Goal: Obtain resource: Download file/media

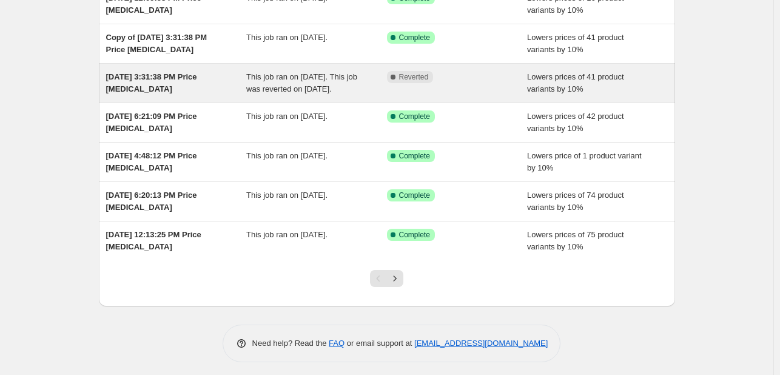
scroll to position [248, 0]
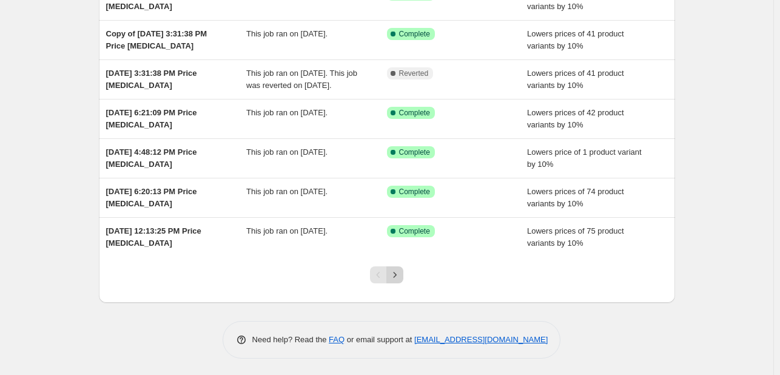
click at [400, 270] on icon "Next" at bounding box center [395, 275] width 12 height 12
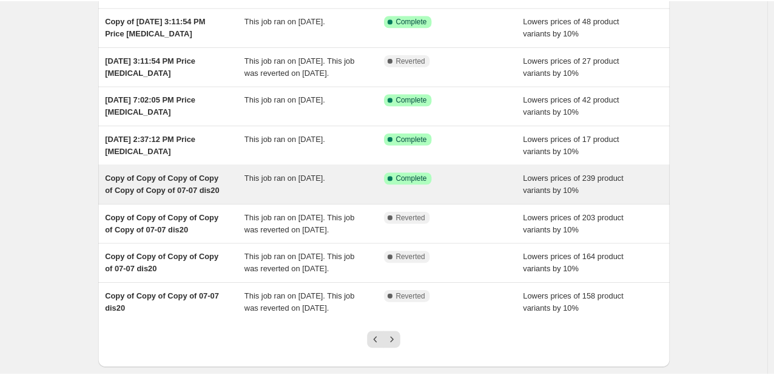
scroll to position [0, 0]
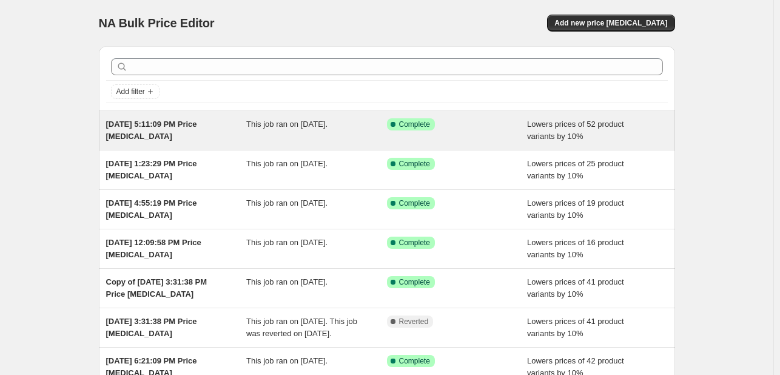
click at [320, 135] on div "This job ran on [DATE]." at bounding box center [316, 130] width 141 height 24
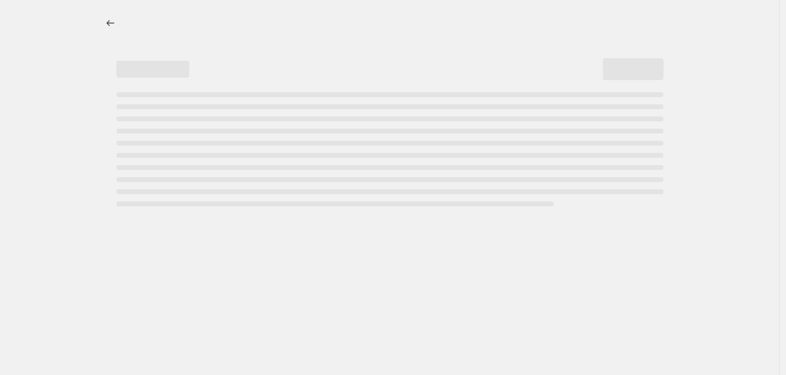
select select "percentage"
select select "no_change"
select select "tag"
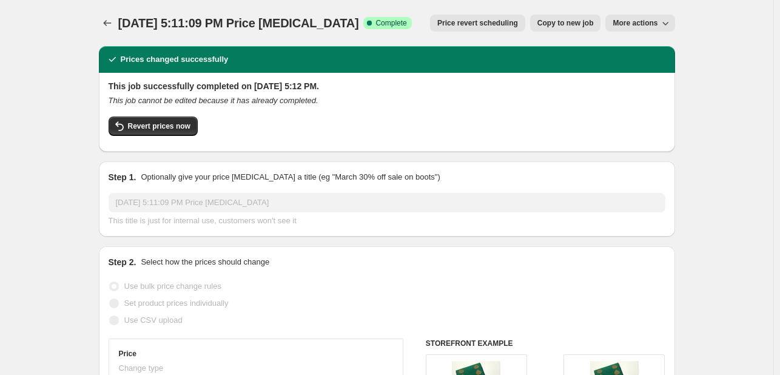
click at [657, 15] on button "More actions" at bounding box center [639, 23] width 69 height 17
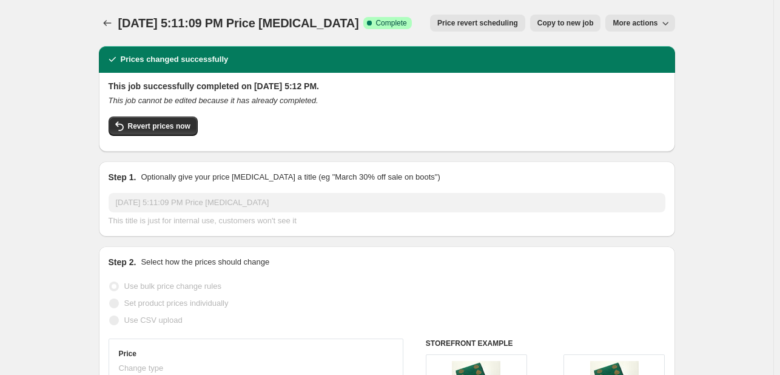
click at [655, 25] on span "More actions" at bounding box center [634, 23] width 45 height 10
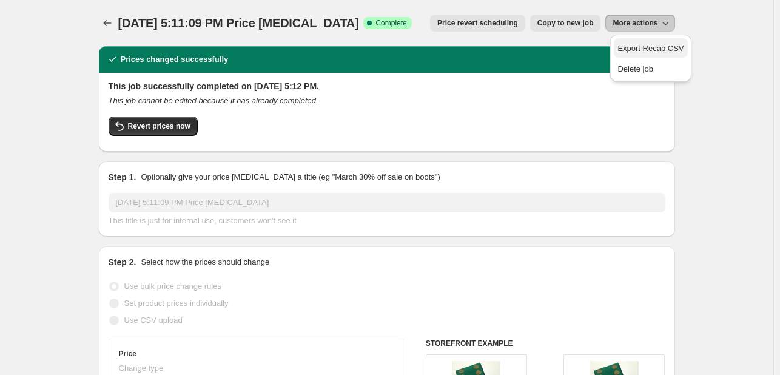
click at [640, 52] on span "Export Recap CSV" at bounding box center [650, 48] width 66 height 9
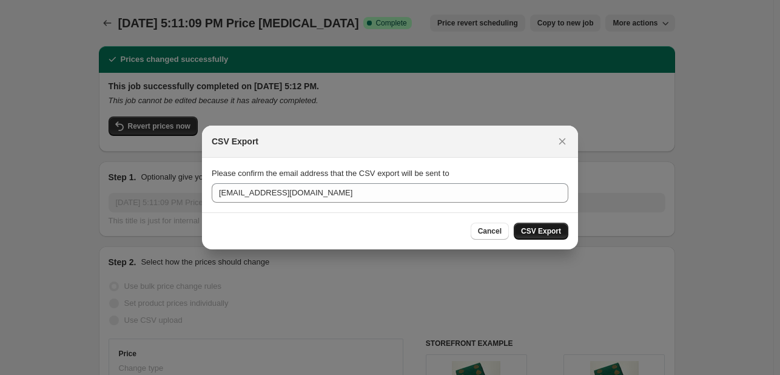
click at [538, 231] on span "CSV Export" at bounding box center [541, 231] width 40 height 10
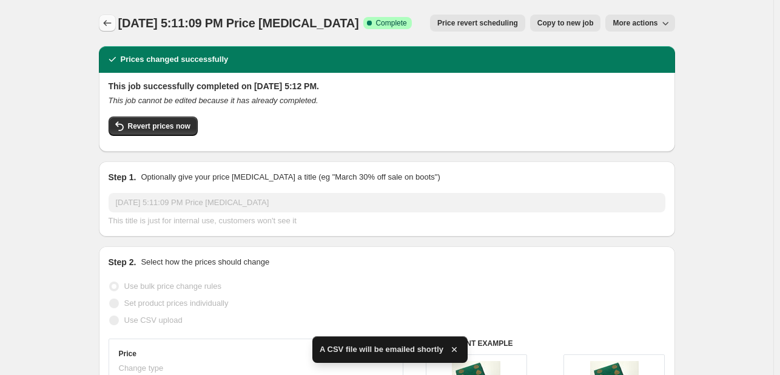
click at [102, 23] on button "Price change jobs" at bounding box center [107, 23] width 17 height 17
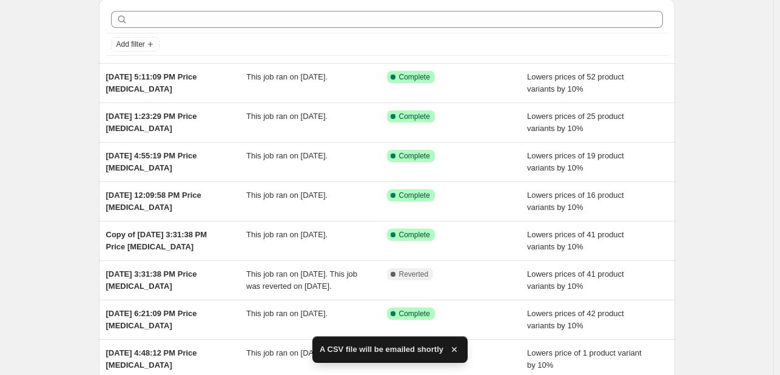
scroll to position [121, 0]
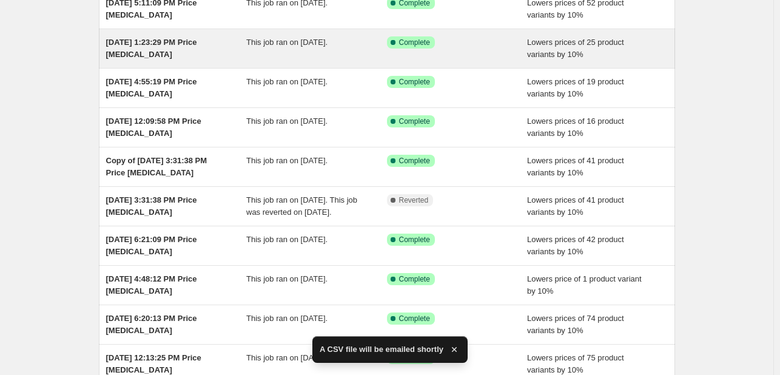
click at [535, 47] on div "Lowers prices of 25 product variants by 10%" at bounding box center [597, 48] width 141 height 24
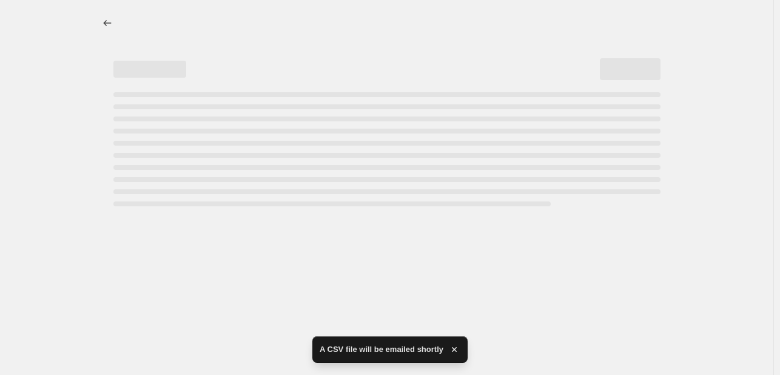
select select "percentage"
select select "no_change"
select select "tag"
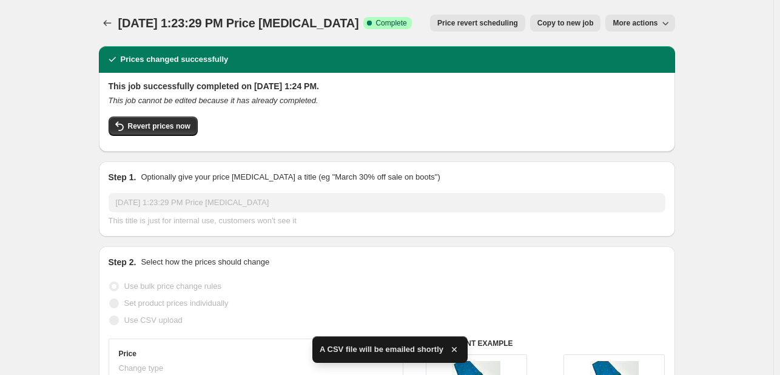
click at [665, 23] on icon "button" at bounding box center [665, 23] width 12 height 12
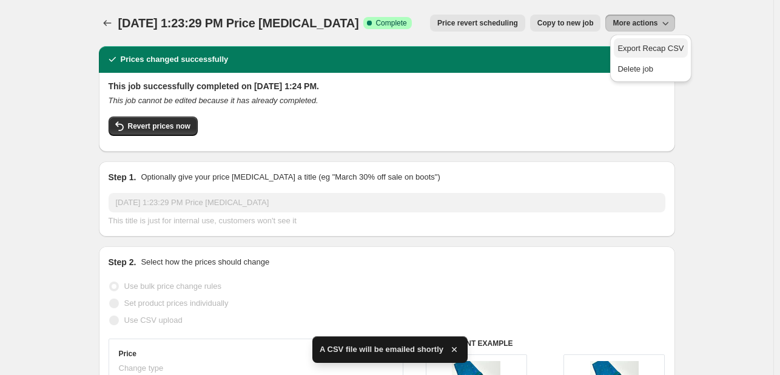
click at [661, 44] on span "Export Recap CSV" at bounding box center [650, 48] width 66 height 9
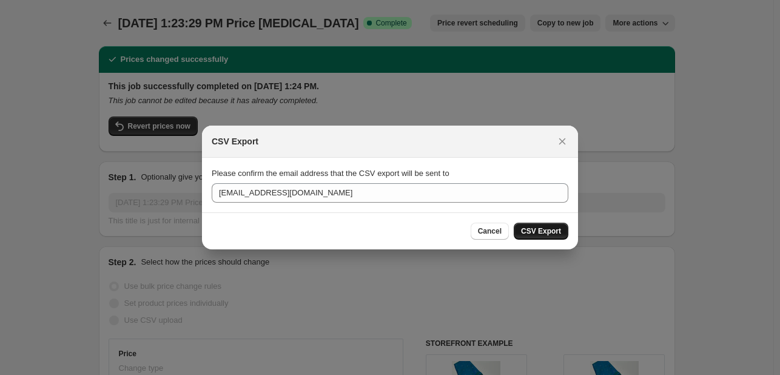
click at [558, 231] on span "CSV Export" at bounding box center [541, 231] width 40 height 10
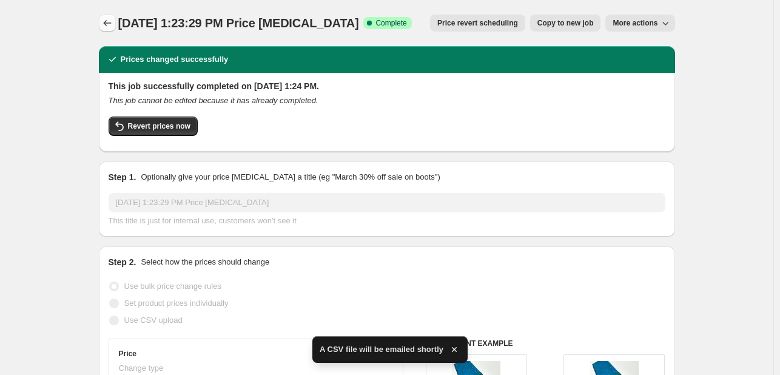
click at [112, 27] on icon "Price change jobs" at bounding box center [107, 23] width 12 height 12
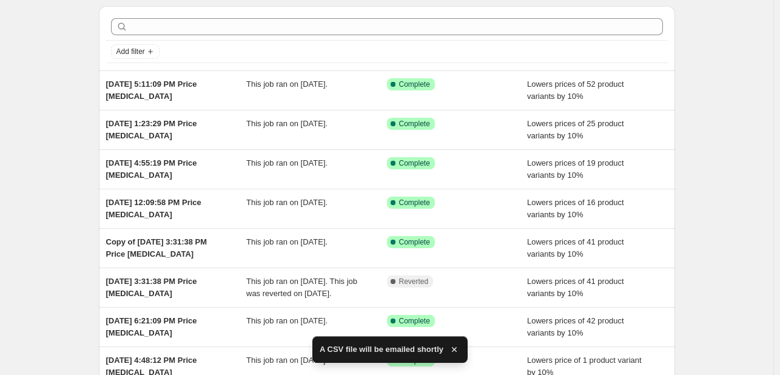
scroll to position [61, 0]
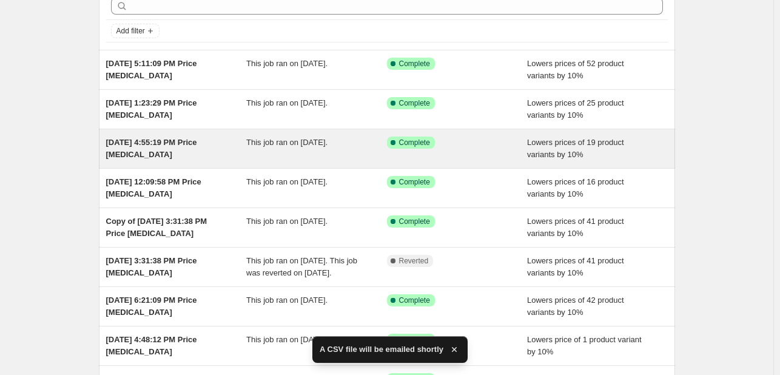
click at [493, 142] on div "Success Complete Complete" at bounding box center [448, 142] width 122 height 12
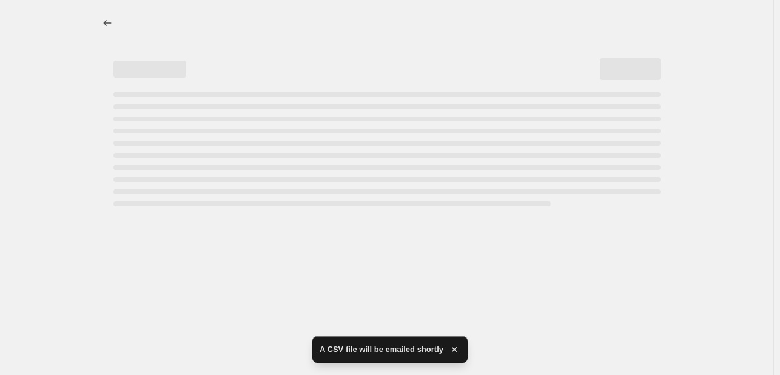
select select "percentage"
select select "no_change"
select select "tag"
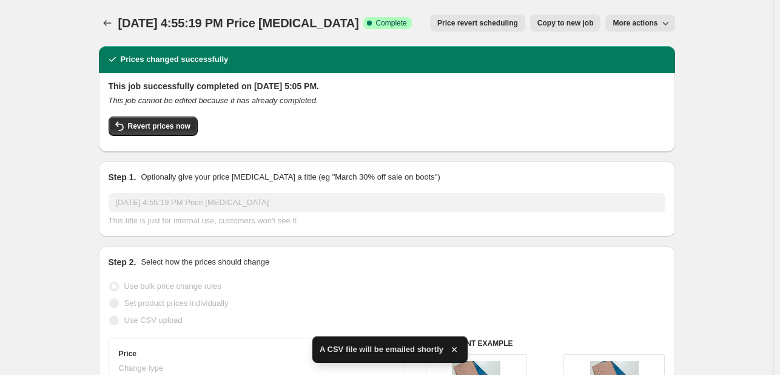
click at [657, 26] on span "More actions" at bounding box center [634, 23] width 45 height 10
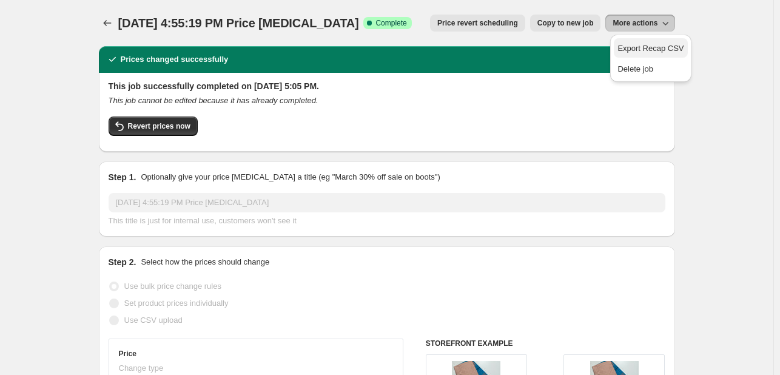
click at [658, 52] on span "Export Recap CSV" at bounding box center [650, 48] width 66 height 9
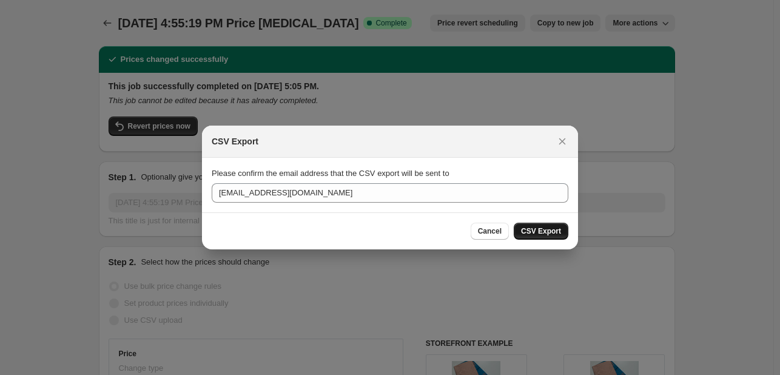
click at [553, 232] on span "CSV Export" at bounding box center [541, 231] width 40 height 10
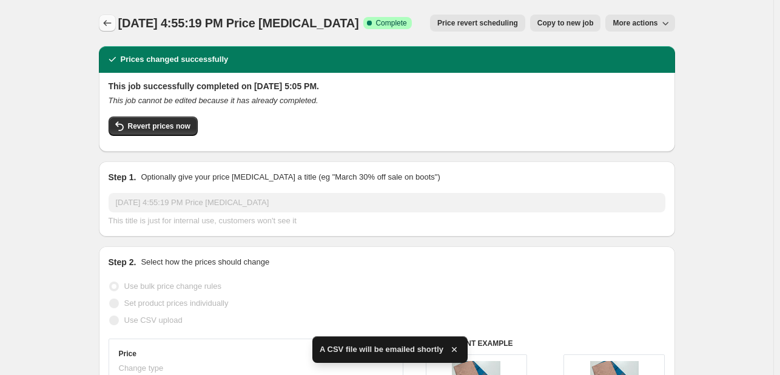
click at [103, 21] on button "Price change jobs" at bounding box center [107, 23] width 17 height 17
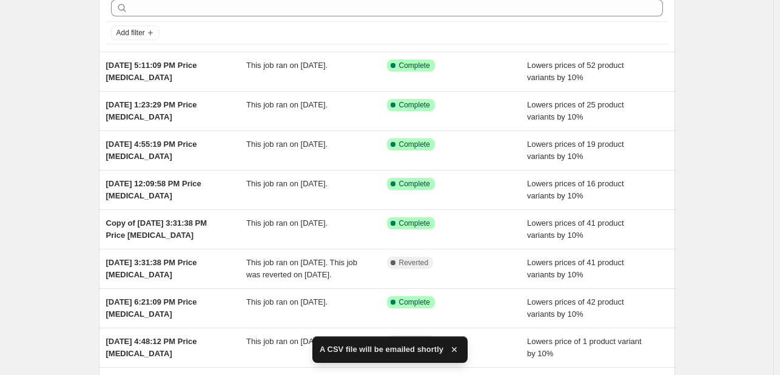
scroll to position [121, 0]
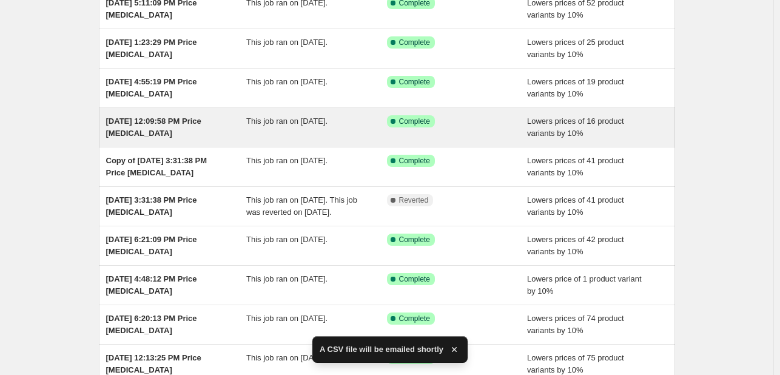
click at [626, 125] on div "Lowers prices of 16 product variants by 10%" at bounding box center [597, 127] width 141 height 24
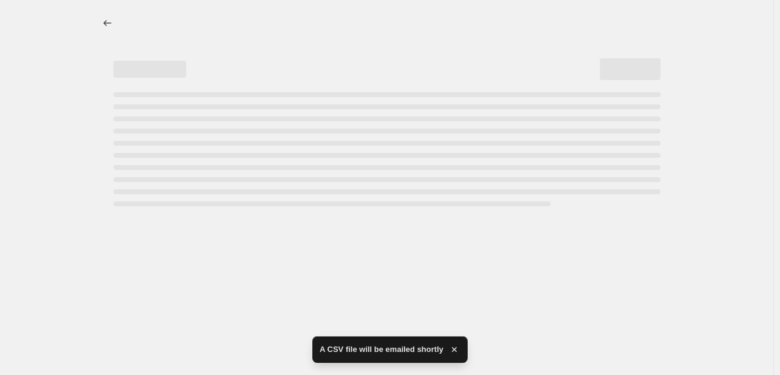
select select "percentage"
select select "no_change"
select select "tag"
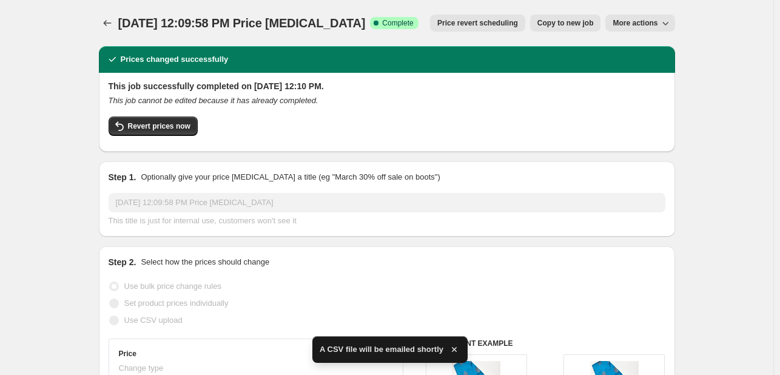
click at [630, 27] on span "More actions" at bounding box center [634, 23] width 45 height 10
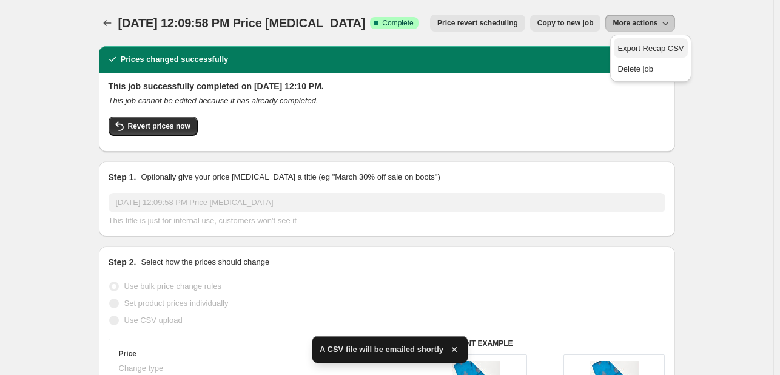
click at [638, 49] on span "Export Recap CSV" at bounding box center [650, 48] width 66 height 9
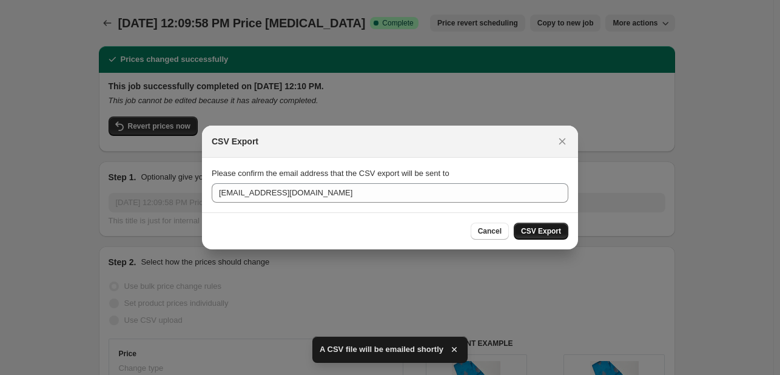
click at [546, 224] on button "CSV Export" at bounding box center [540, 230] width 55 height 17
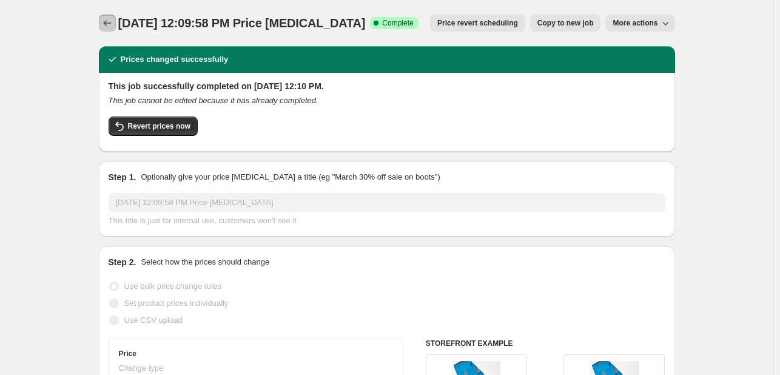
click at [110, 19] on icon "Price change jobs" at bounding box center [107, 23] width 12 height 12
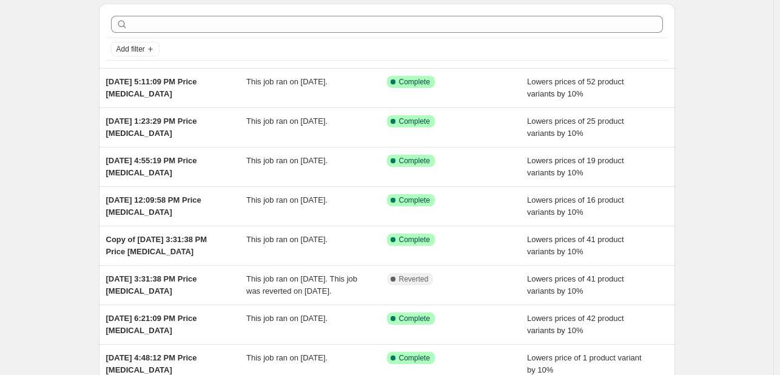
scroll to position [61, 0]
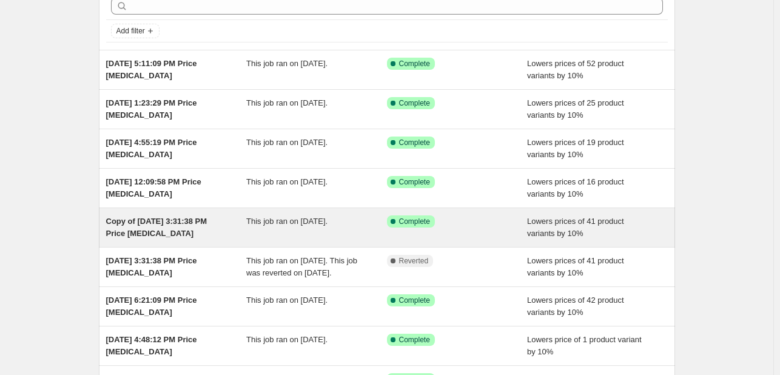
click at [645, 231] on div "Lowers prices of 41 product variants by 10%" at bounding box center [597, 227] width 141 height 24
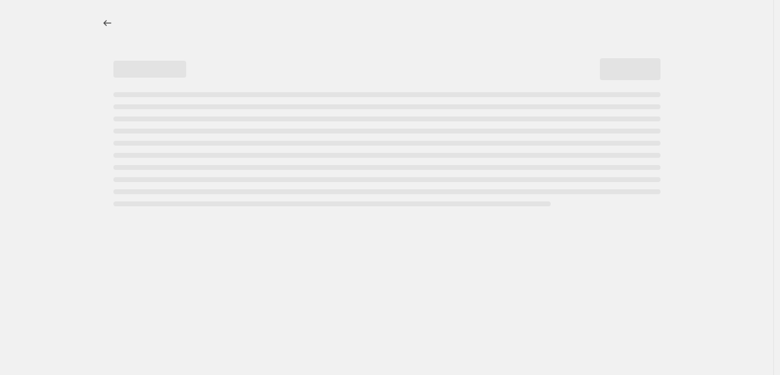
select select "percentage"
select select "no_change"
select select "tag"
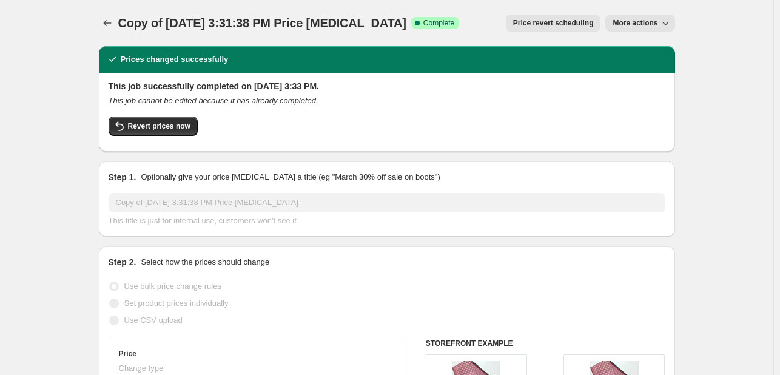
click at [656, 22] on span "More actions" at bounding box center [634, 23] width 45 height 10
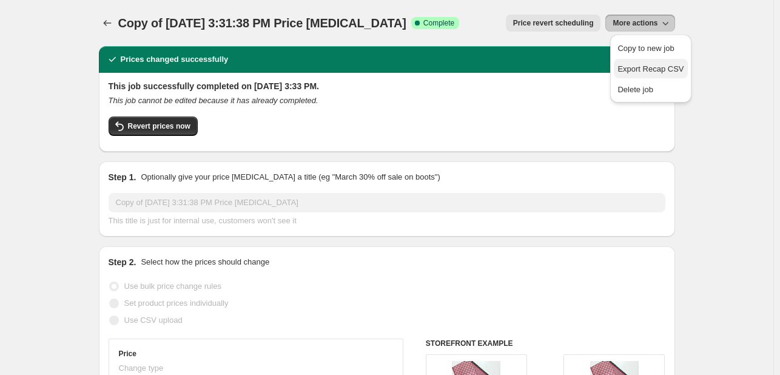
click at [678, 66] on span "Export Recap CSV" at bounding box center [650, 68] width 66 height 9
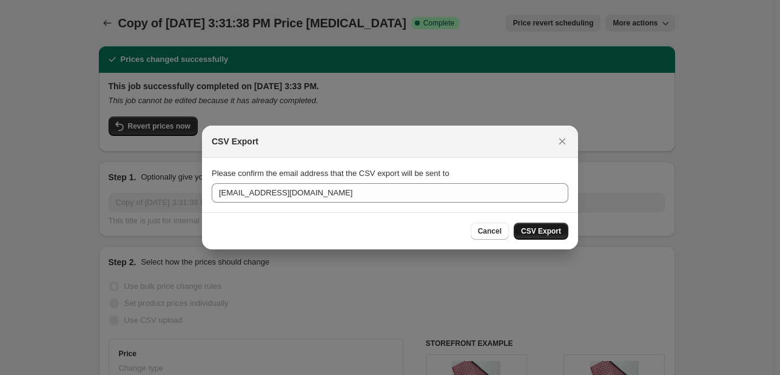
click at [547, 233] on span "CSV Export" at bounding box center [541, 231] width 40 height 10
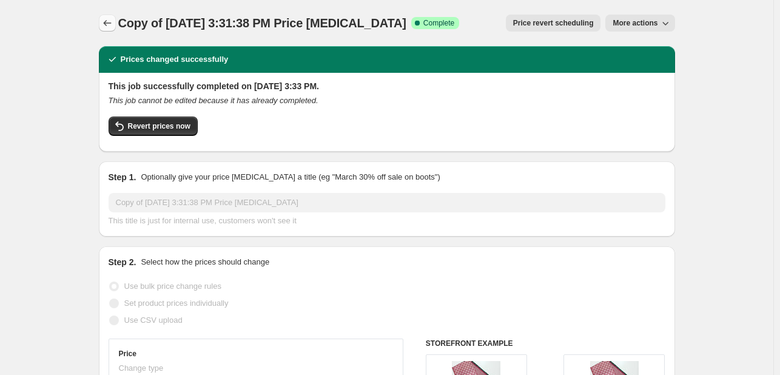
click at [113, 25] on icon "Price change jobs" at bounding box center [107, 23] width 12 height 12
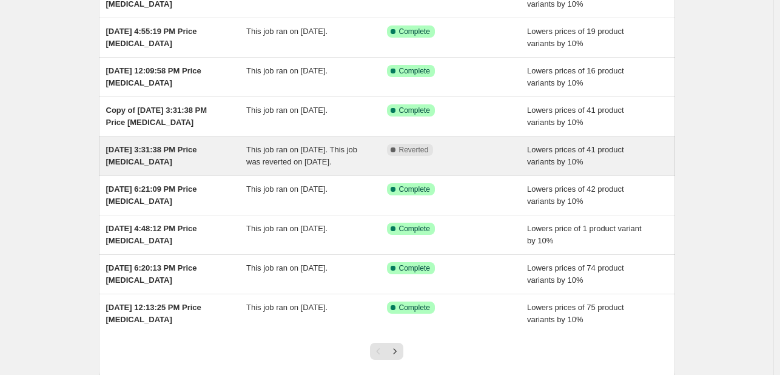
scroll to position [182, 0]
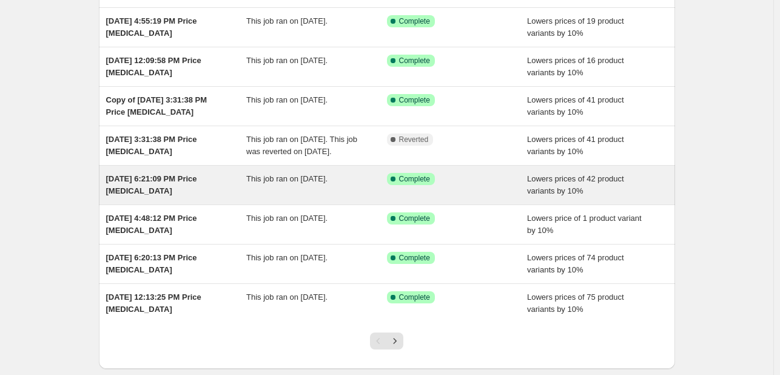
click at [643, 189] on div "Lowers prices of 42 product variants by 10%" at bounding box center [597, 185] width 141 height 24
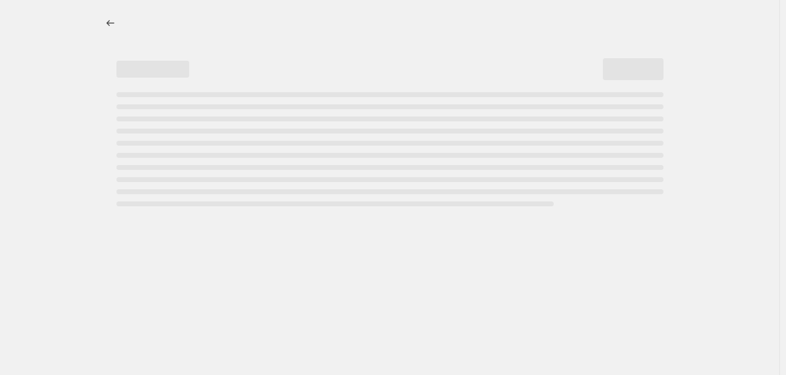
select select "percentage"
select select "no_change"
select select "tag"
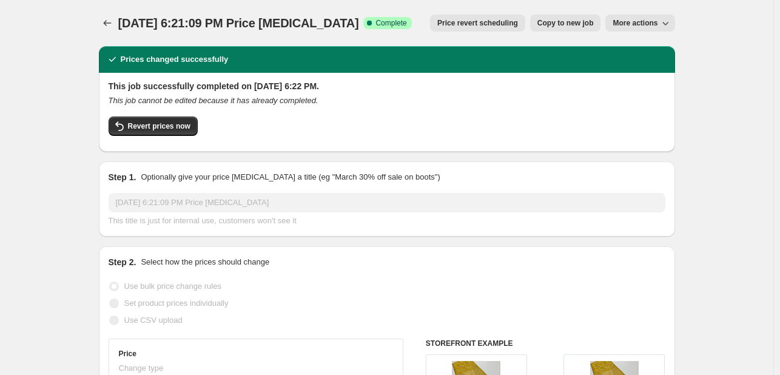
click at [652, 25] on span "More actions" at bounding box center [634, 23] width 45 height 10
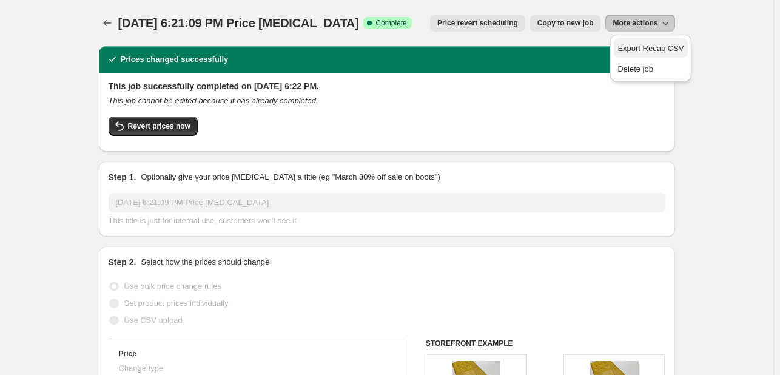
click at [658, 44] on span "Export Recap CSV" at bounding box center [650, 48] width 66 height 9
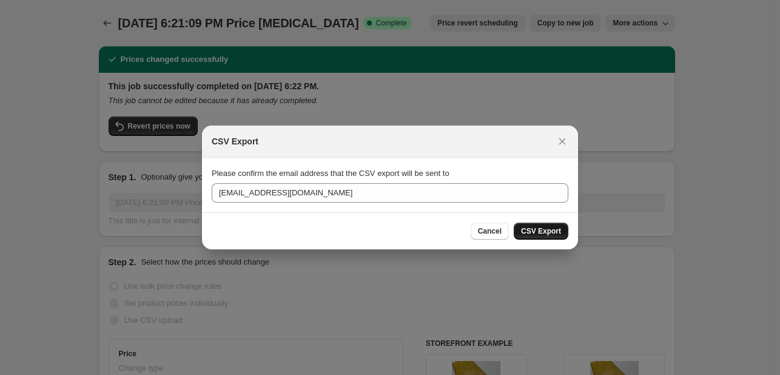
click at [543, 227] on span "CSV Export" at bounding box center [541, 231] width 40 height 10
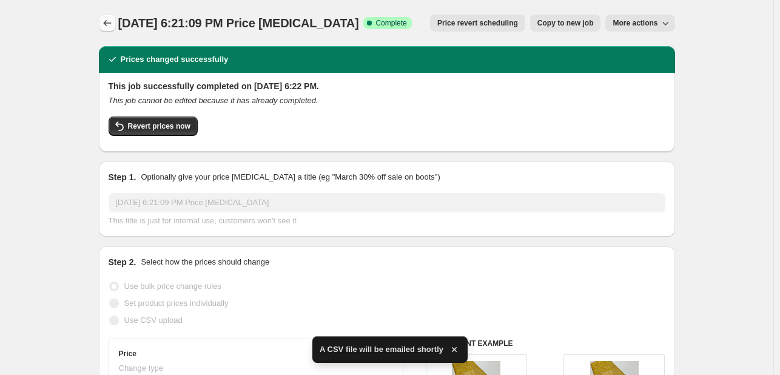
click at [109, 25] on icon "Price change jobs" at bounding box center [107, 23] width 8 height 6
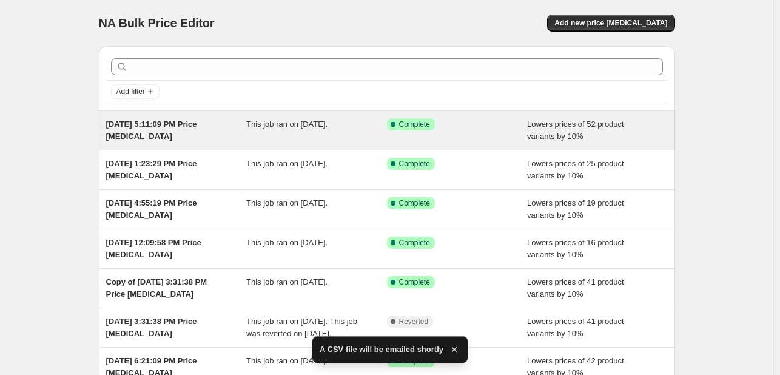
scroll to position [248, 0]
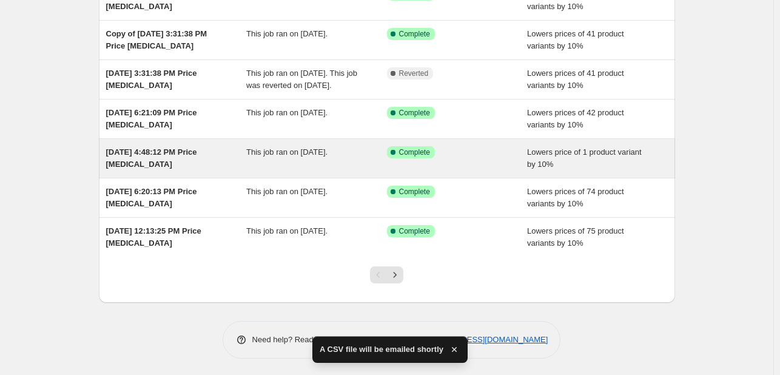
click at [592, 164] on div "Lowers price of 1 product variant by 10%" at bounding box center [597, 158] width 141 height 24
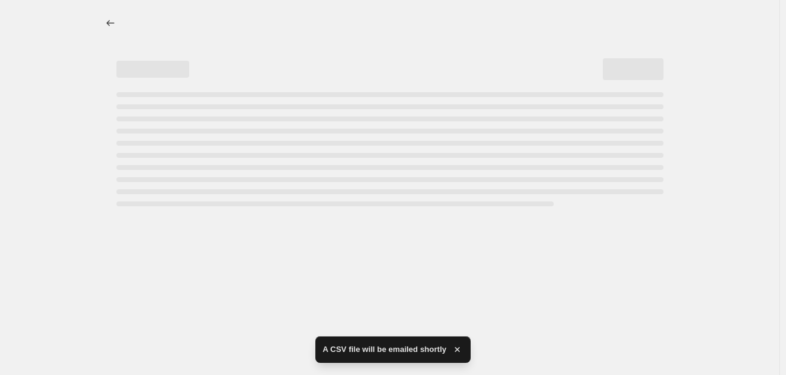
select select "percentage"
select select "no_change"
select select "tag"
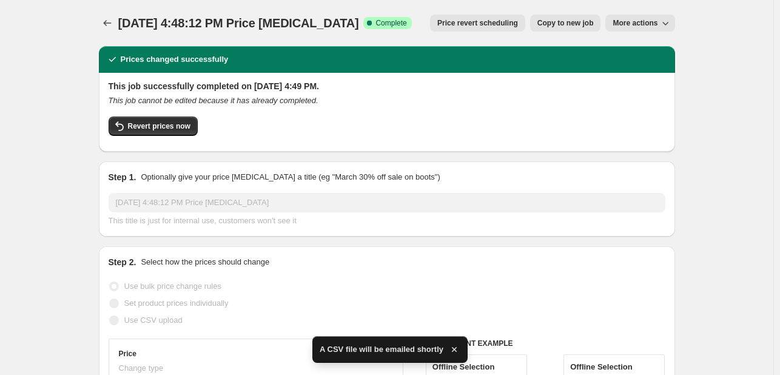
click at [657, 17] on button "More actions" at bounding box center [639, 23] width 69 height 17
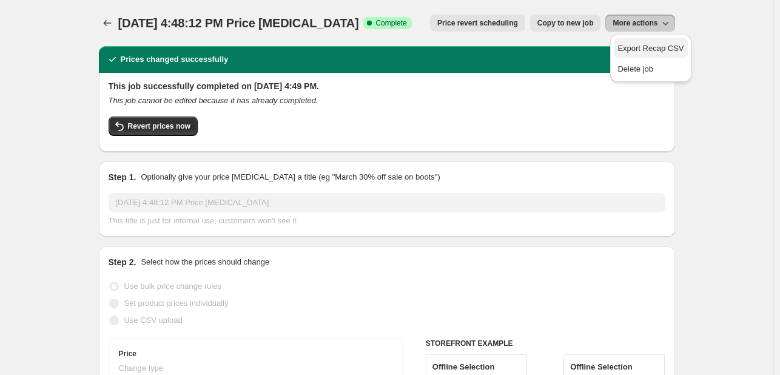
click at [663, 50] on span "Export Recap CSV" at bounding box center [650, 48] width 66 height 9
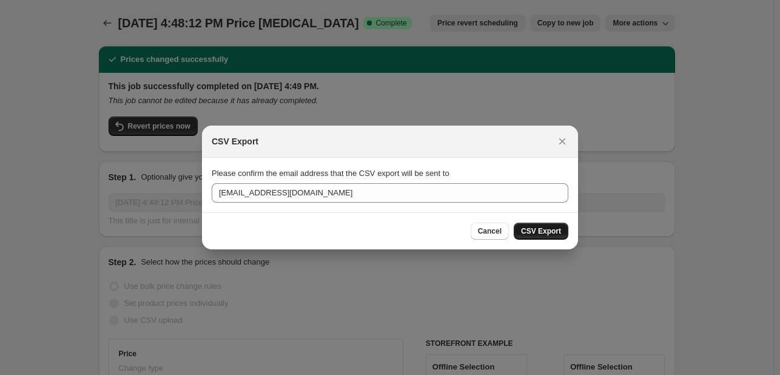
click at [556, 232] on span "CSV Export" at bounding box center [541, 231] width 40 height 10
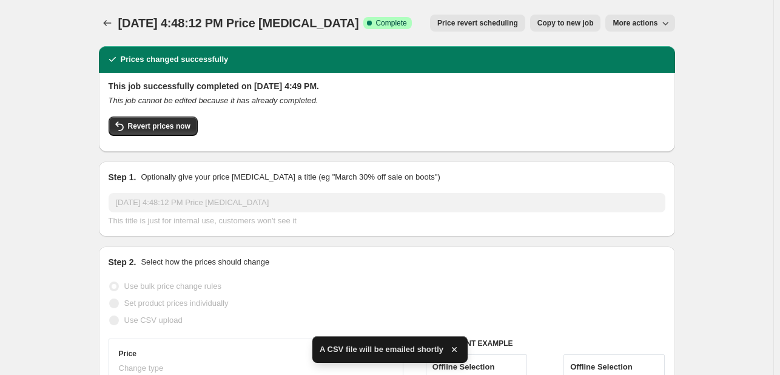
click at [112, 25] on icon "Price change jobs" at bounding box center [107, 23] width 12 height 12
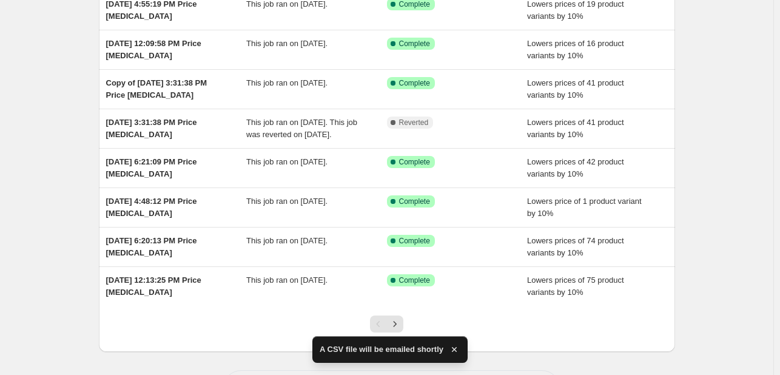
scroll to position [248, 0]
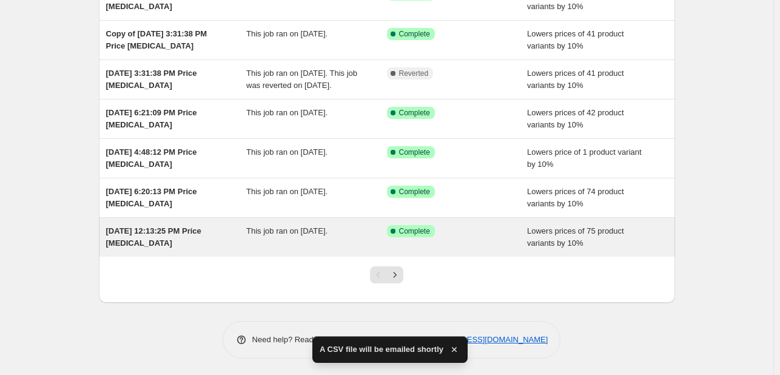
click at [518, 235] on div "Success Complete Complete" at bounding box center [457, 237] width 141 height 24
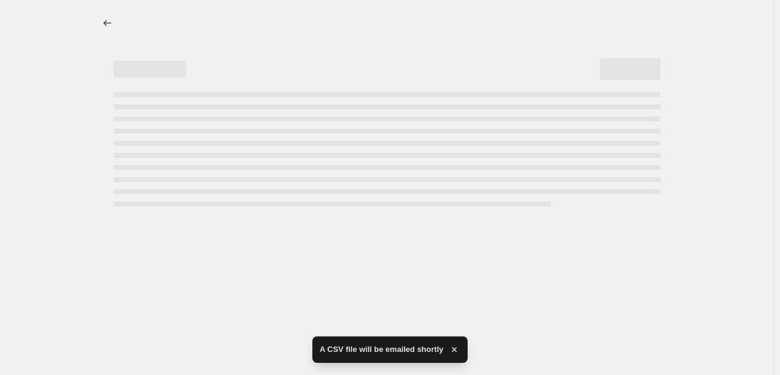
select select "percentage"
select select "no_change"
select select "tag"
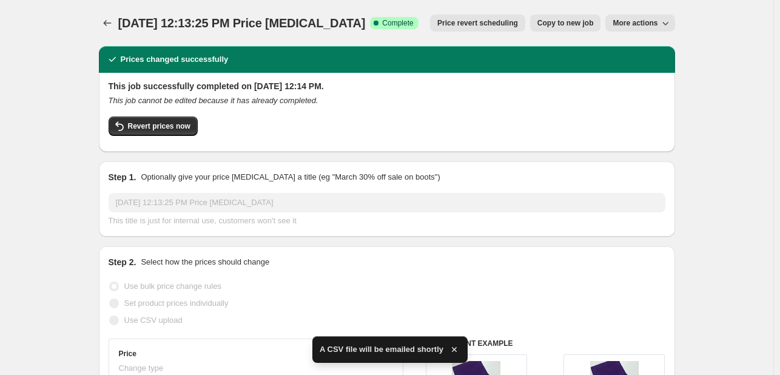
click at [659, 28] on button "More actions" at bounding box center [639, 23] width 69 height 17
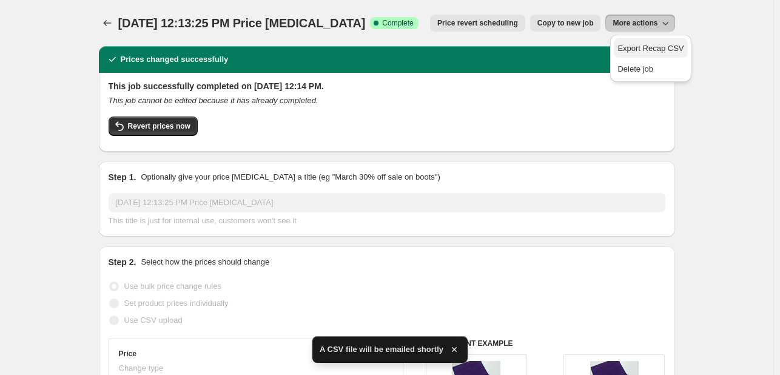
click at [663, 41] on button "Export Recap CSV" at bounding box center [649, 47] width 73 height 19
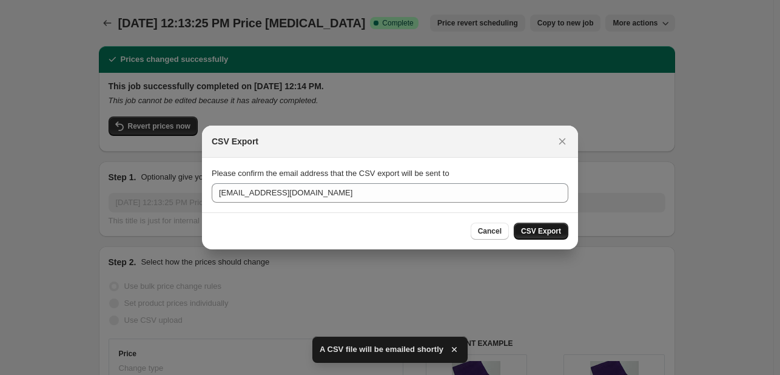
click at [560, 226] on button "CSV Export" at bounding box center [540, 230] width 55 height 17
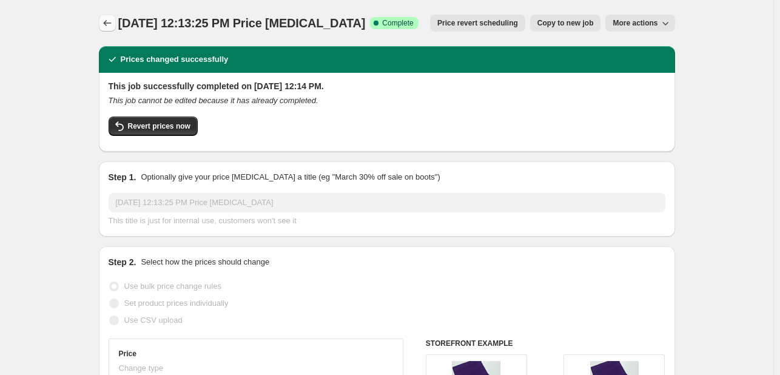
click at [103, 22] on button "Price change jobs" at bounding box center [107, 23] width 17 height 17
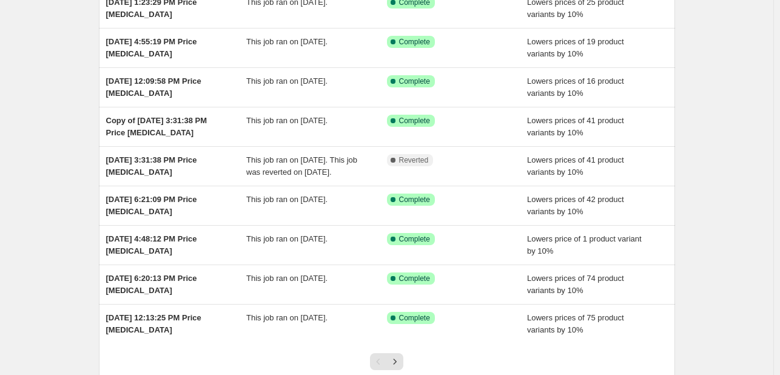
scroll to position [248, 0]
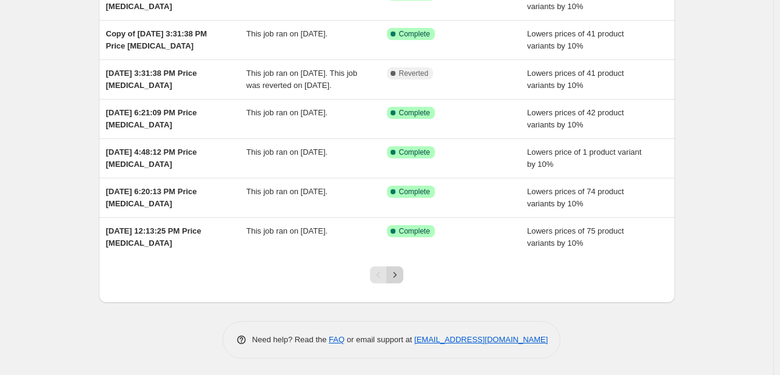
click at [394, 269] on icon "Next" at bounding box center [395, 275] width 12 height 12
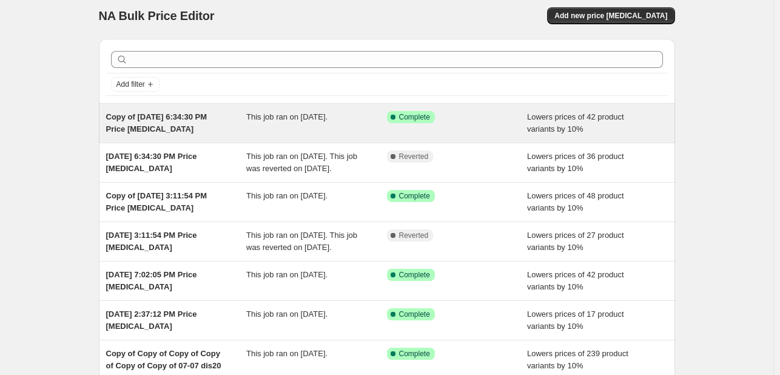
scroll to position [0, 0]
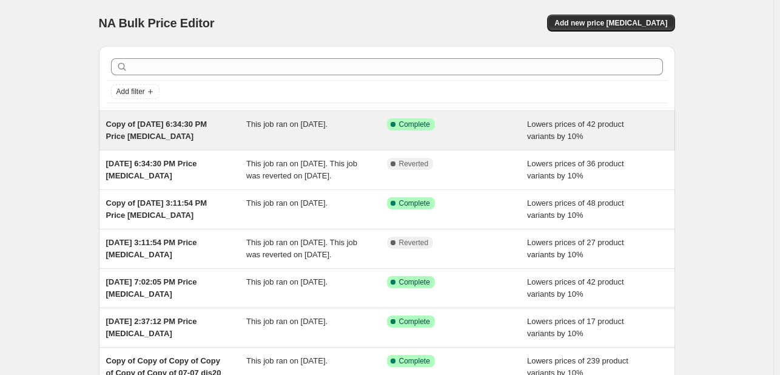
click at [468, 134] on div "Success Complete Complete" at bounding box center [457, 130] width 141 height 24
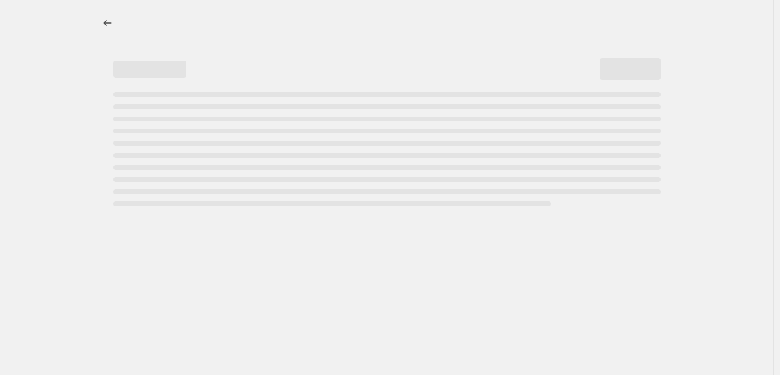
select select "percentage"
select select "no_change"
select select "tag"
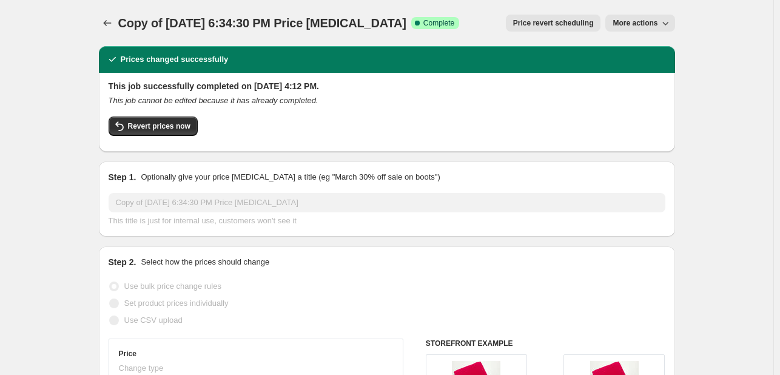
click at [663, 28] on icon "button" at bounding box center [665, 23] width 12 height 12
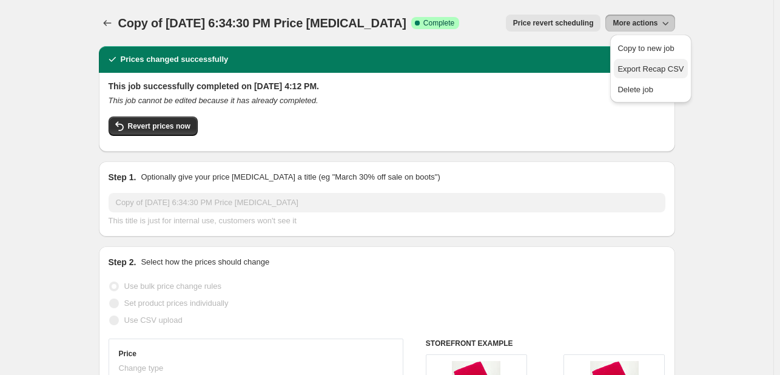
click at [666, 72] on span "Export Recap CSV" at bounding box center [650, 68] width 66 height 9
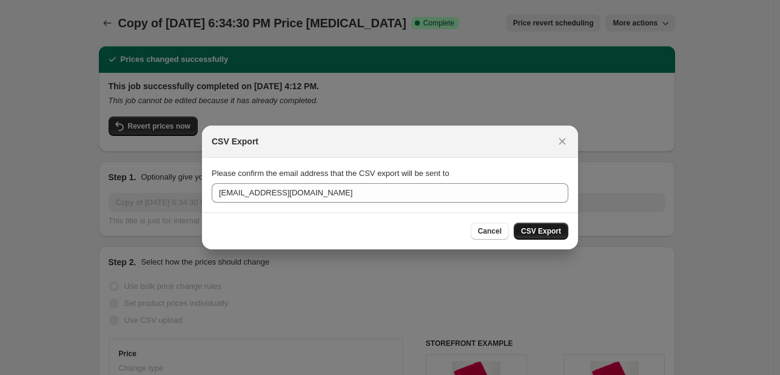
click at [555, 230] on span "CSV Export" at bounding box center [541, 231] width 40 height 10
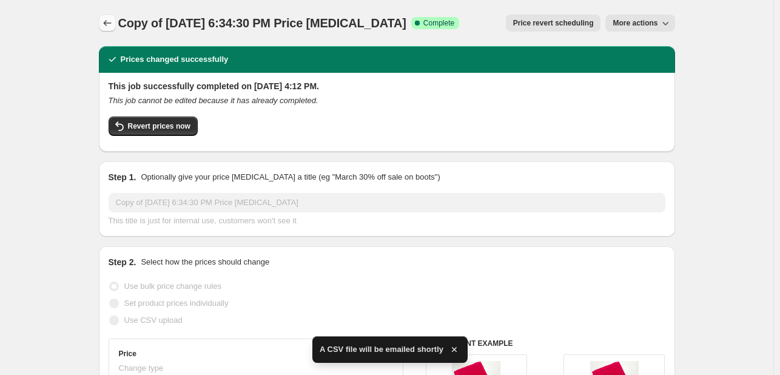
click at [107, 22] on icon "Price change jobs" at bounding box center [107, 23] width 8 height 6
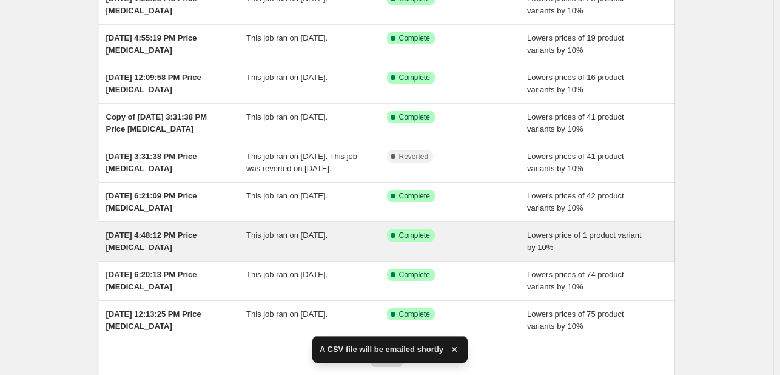
scroll to position [248, 0]
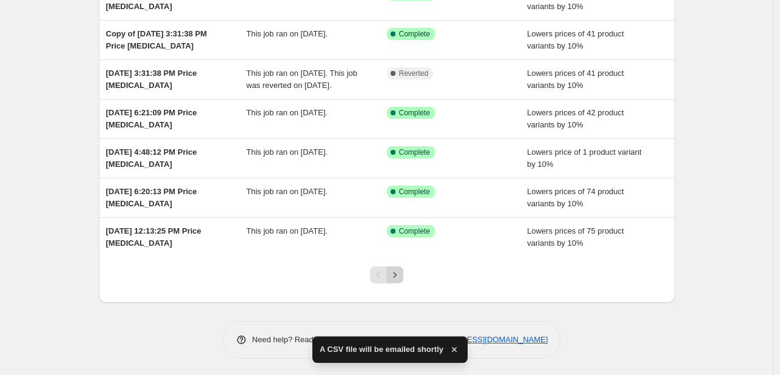
click at [399, 266] on button "Next" at bounding box center [394, 274] width 17 height 17
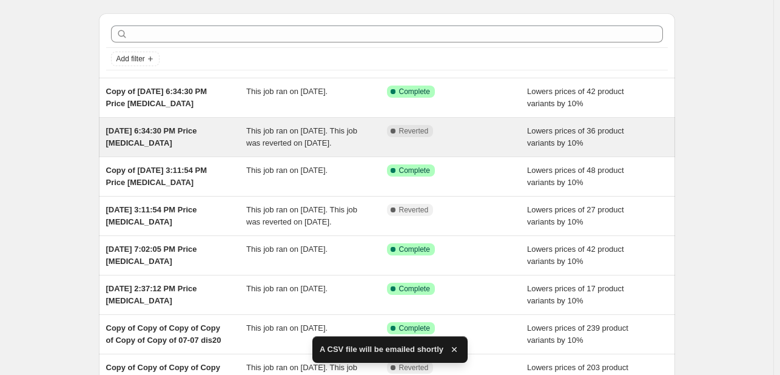
scroll to position [61, 0]
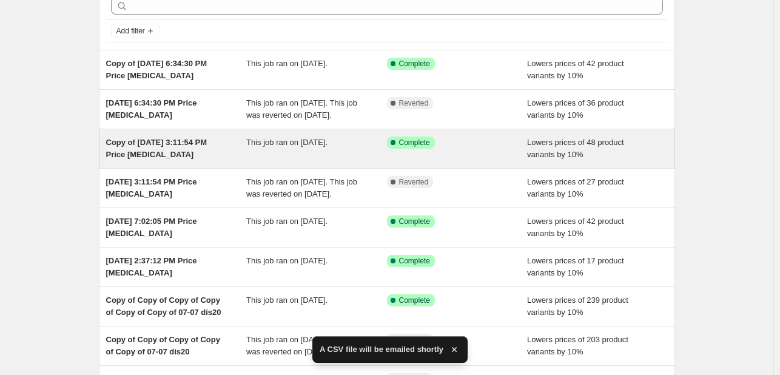
click at [637, 141] on div "Lowers prices of 48 product variants by 10%" at bounding box center [597, 148] width 141 height 24
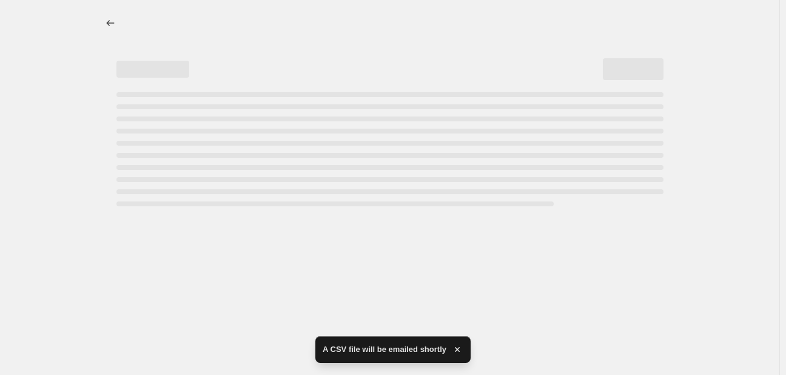
select select "percentage"
select select "no_change"
select select "tag"
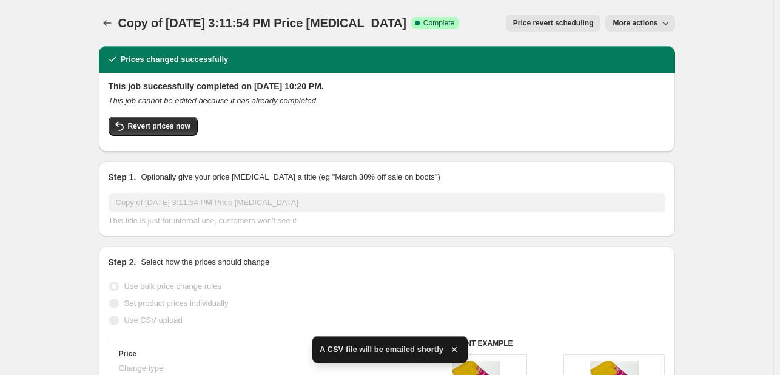
click at [652, 33] on div "Copy of Jul 16, 2025, 3:11:54 PM Price change job. This page is ready Copy of J…" at bounding box center [387, 23] width 576 height 46
click at [652, 30] on button "More actions" at bounding box center [639, 23] width 69 height 17
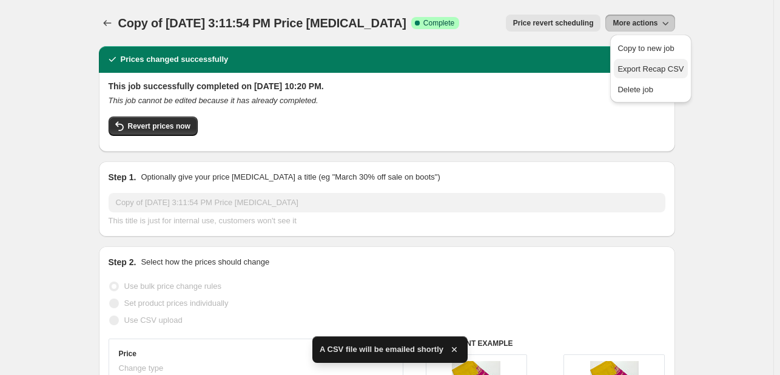
click at [662, 68] on span "Export Recap CSV" at bounding box center [650, 68] width 66 height 9
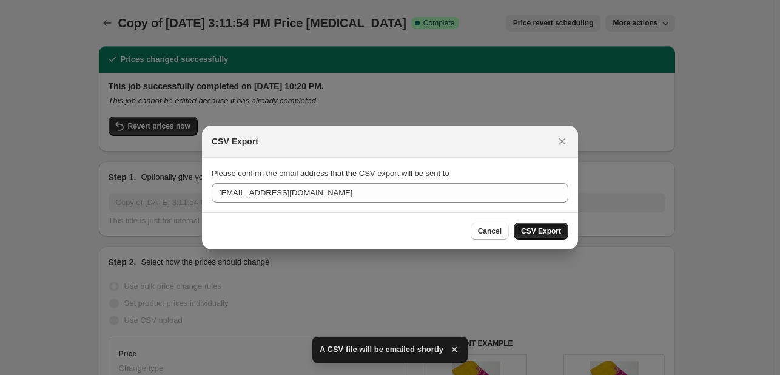
click at [544, 226] on span "CSV Export" at bounding box center [541, 231] width 40 height 10
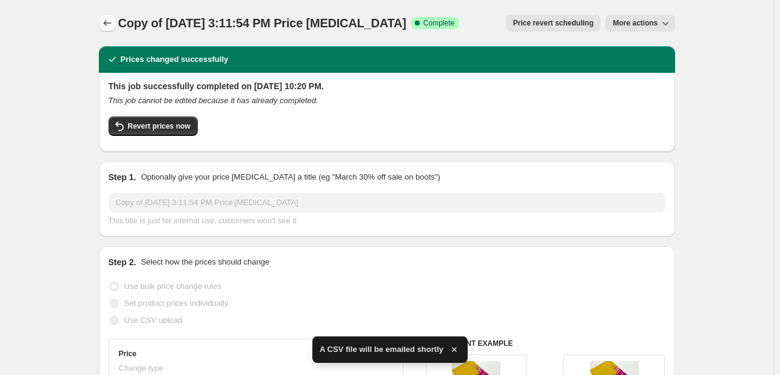
click at [113, 21] on icon "Price change jobs" at bounding box center [107, 23] width 12 height 12
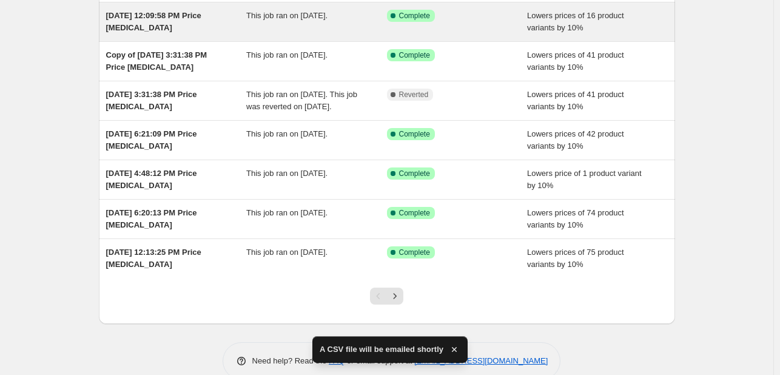
scroll to position [248, 0]
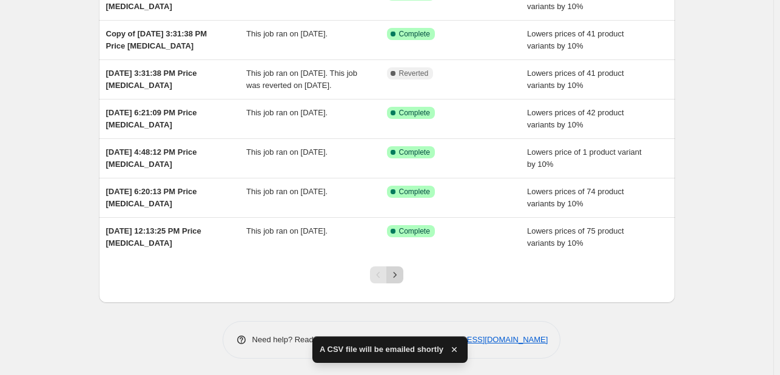
click at [401, 266] on button "Next" at bounding box center [394, 274] width 17 height 17
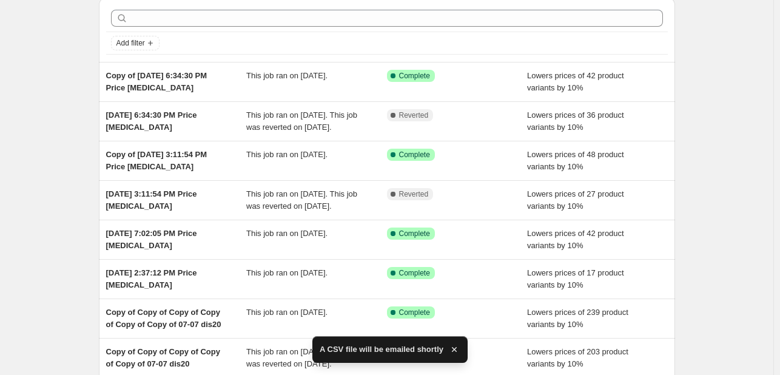
scroll to position [182, 0]
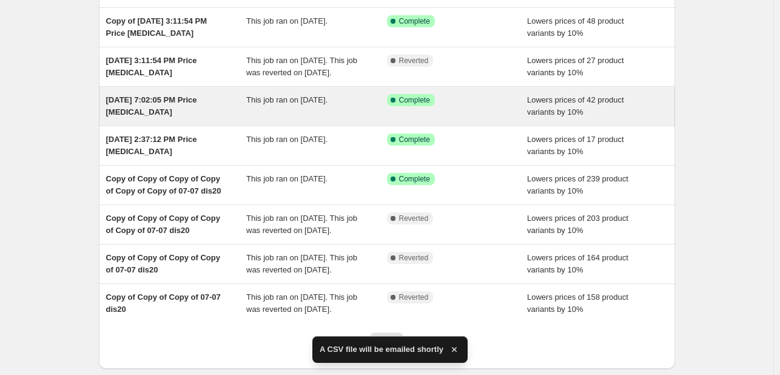
click at [496, 98] on div "Success Complete Complete" at bounding box center [448, 100] width 122 height 12
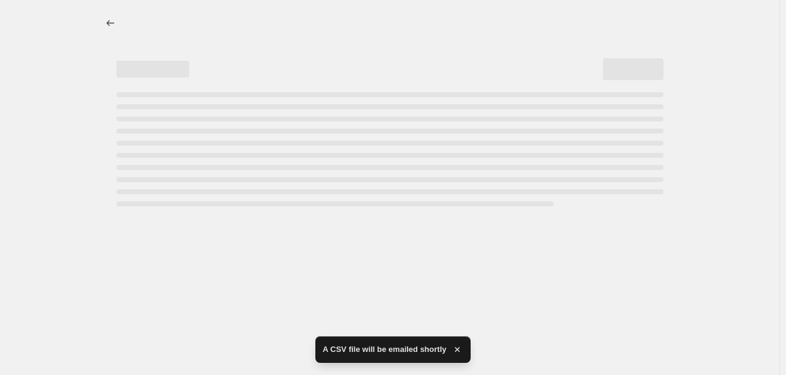
select select "percentage"
select select "no_change"
select select "tag"
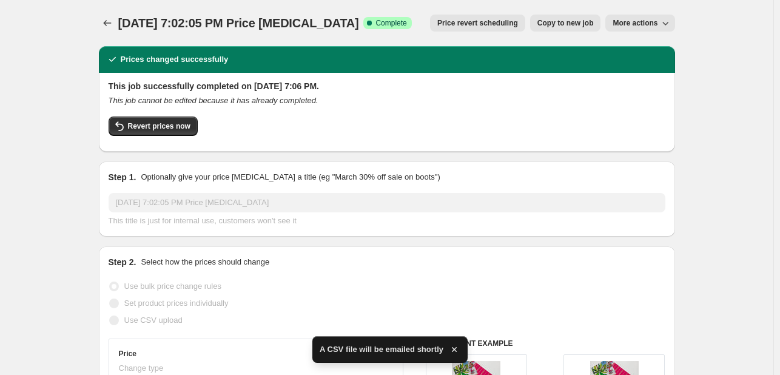
click at [667, 27] on icon "button" at bounding box center [665, 23] width 12 height 12
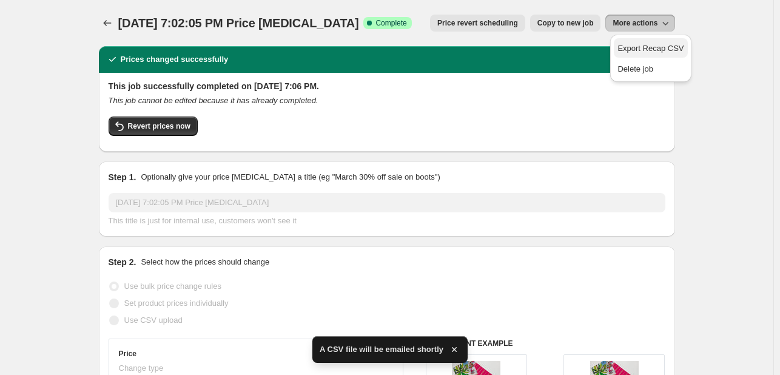
click at [670, 46] on span "Export Recap CSV" at bounding box center [650, 48] width 66 height 9
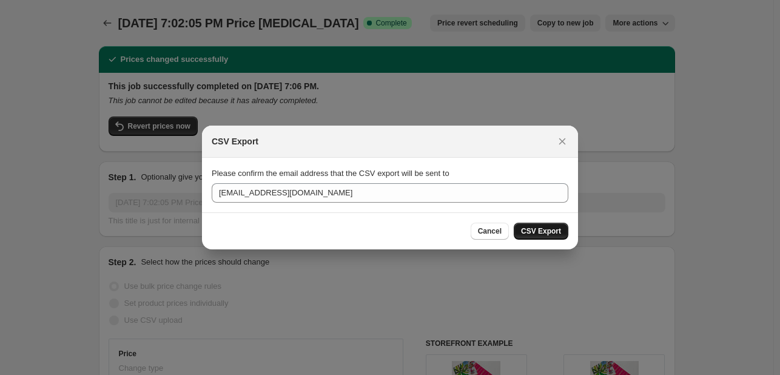
click at [542, 232] on span "CSV Export" at bounding box center [541, 231] width 40 height 10
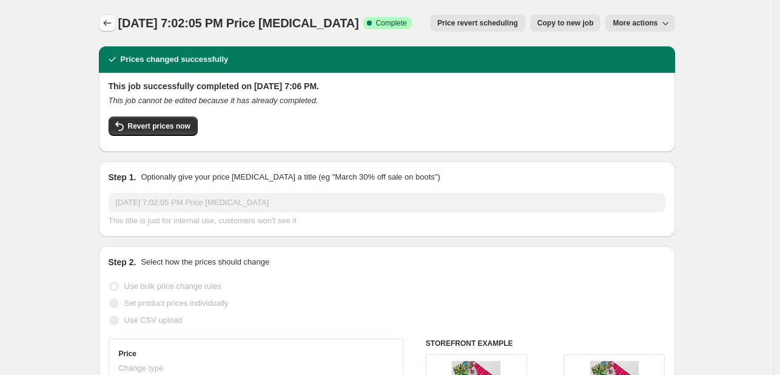
click at [111, 20] on icon "Price change jobs" at bounding box center [107, 23] width 12 height 12
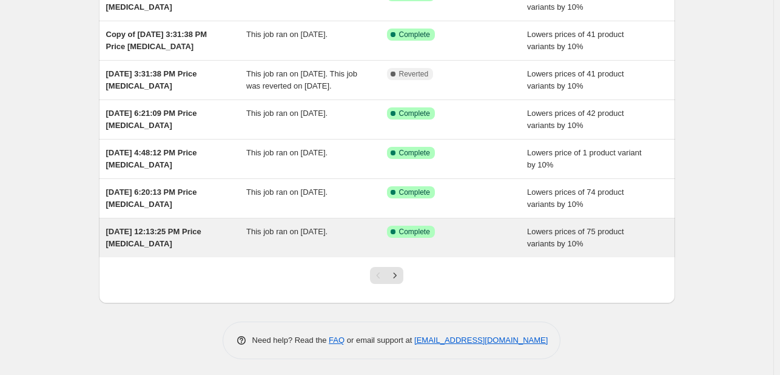
scroll to position [248, 0]
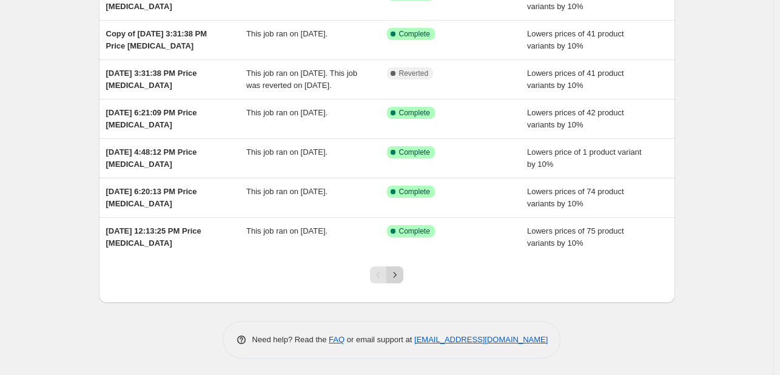
click at [398, 269] on icon "Next" at bounding box center [395, 275] width 12 height 12
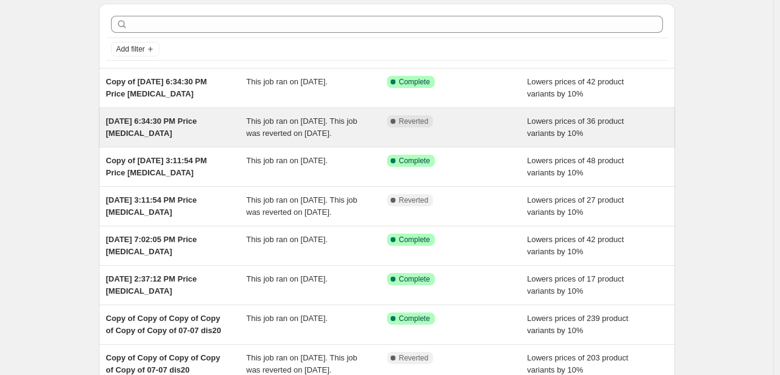
scroll to position [61, 0]
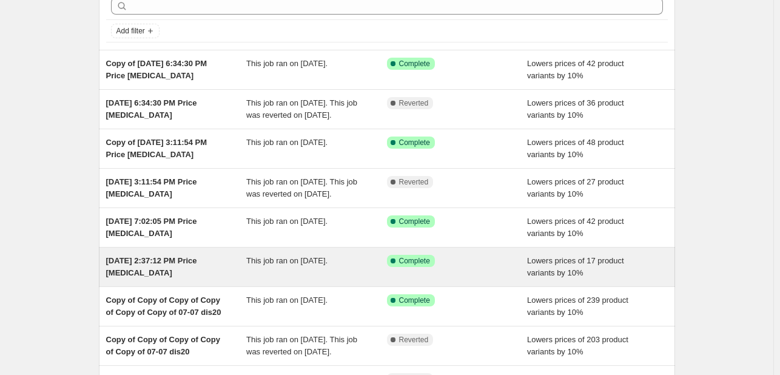
click at [487, 261] on div "Success Complete Complete" at bounding box center [448, 261] width 122 height 12
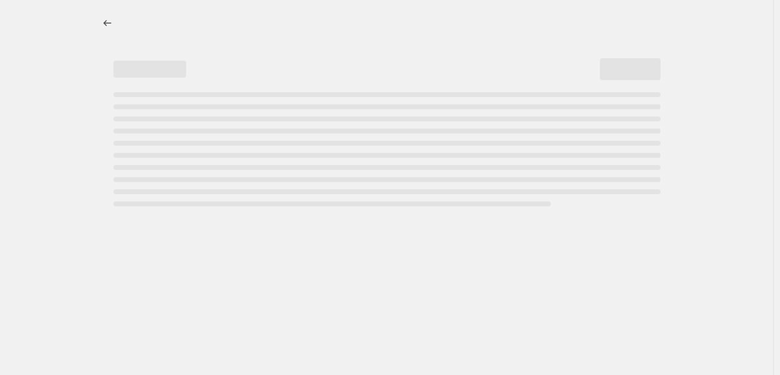
select select "percentage"
select select "no_change"
select select "tag"
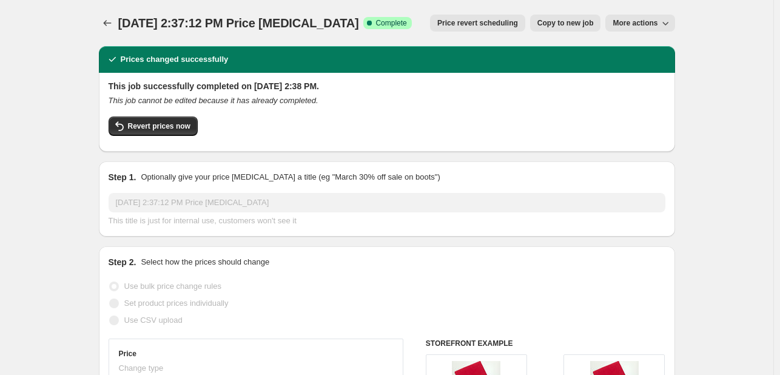
click at [657, 27] on span "More actions" at bounding box center [634, 23] width 45 height 10
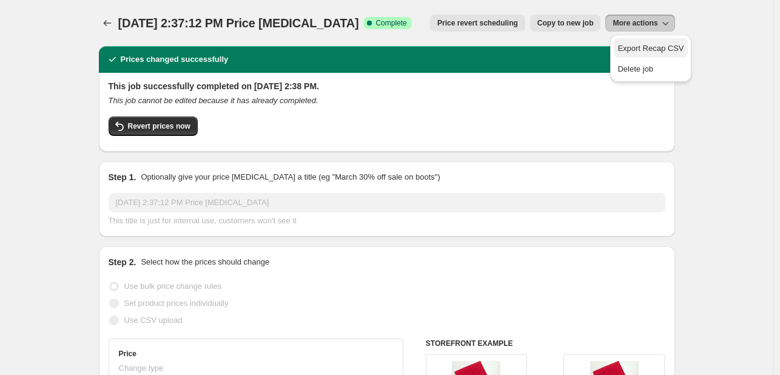
click at [655, 45] on span "Export Recap CSV" at bounding box center [650, 48] width 66 height 9
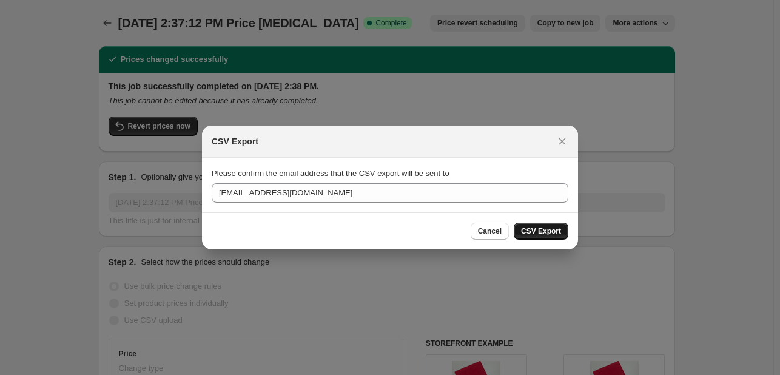
click at [558, 228] on span "CSV Export" at bounding box center [541, 231] width 40 height 10
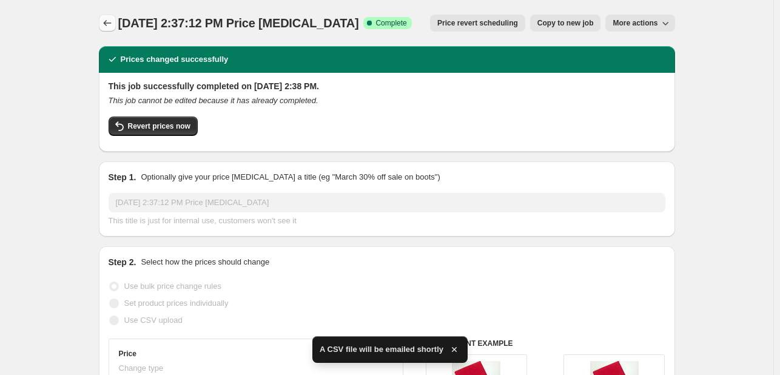
click at [113, 21] on icon "Price change jobs" at bounding box center [107, 23] width 12 height 12
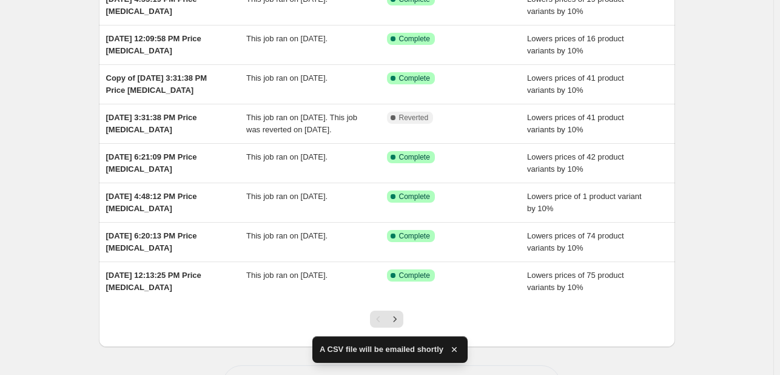
scroll to position [248, 0]
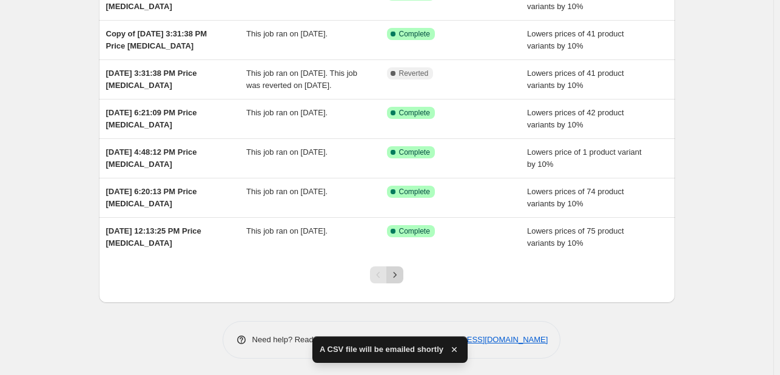
click at [399, 275] on icon "Next" at bounding box center [395, 275] width 12 height 12
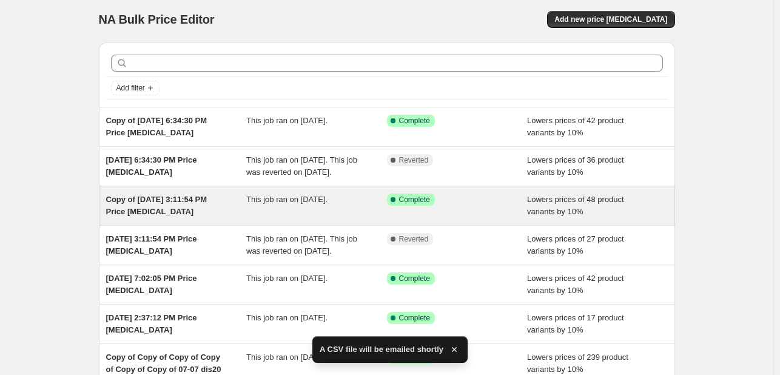
scroll to position [121, 0]
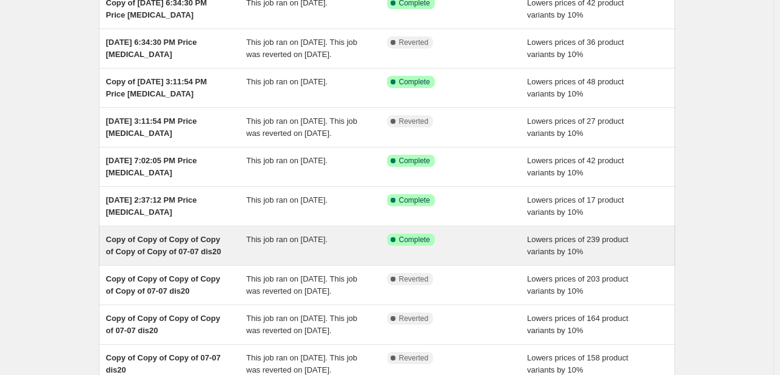
click at [621, 249] on div "Lowers prices of 239 product variants by 10%" at bounding box center [597, 245] width 141 height 24
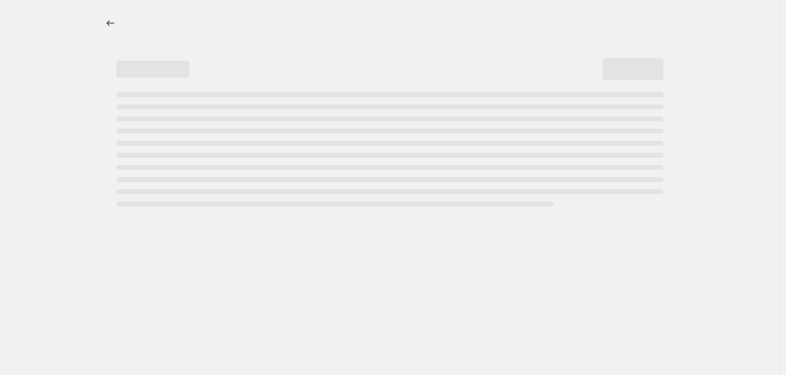
select select "percentage"
select select "no_change"
select select "tag"
select select "not_equal"
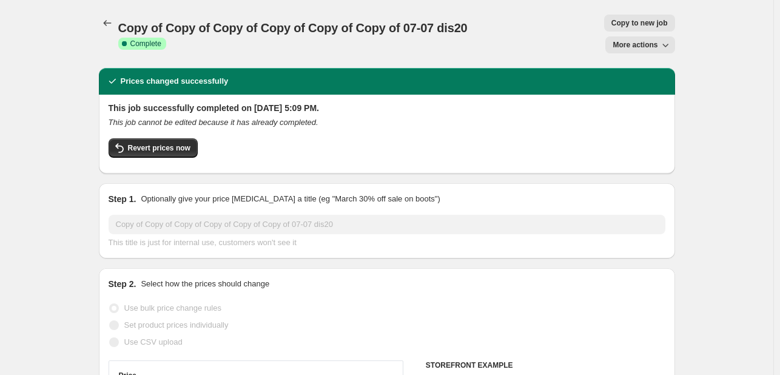
click at [652, 40] on span "More actions" at bounding box center [634, 45] width 45 height 10
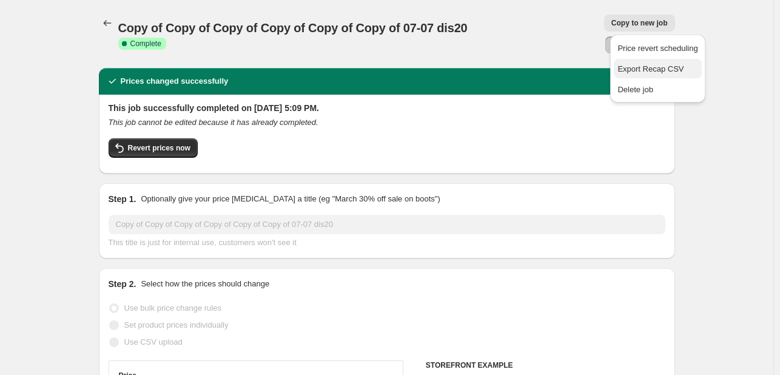
click at [659, 70] on span "Export Recap CSV" at bounding box center [650, 68] width 66 height 9
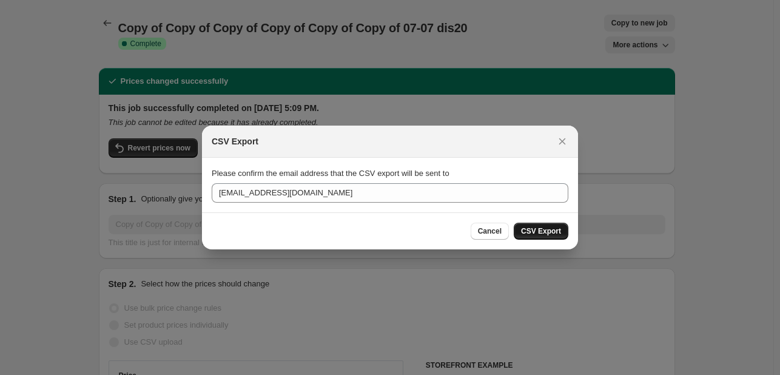
click at [538, 226] on button "CSV Export" at bounding box center [540, 230] width 55 height 17
